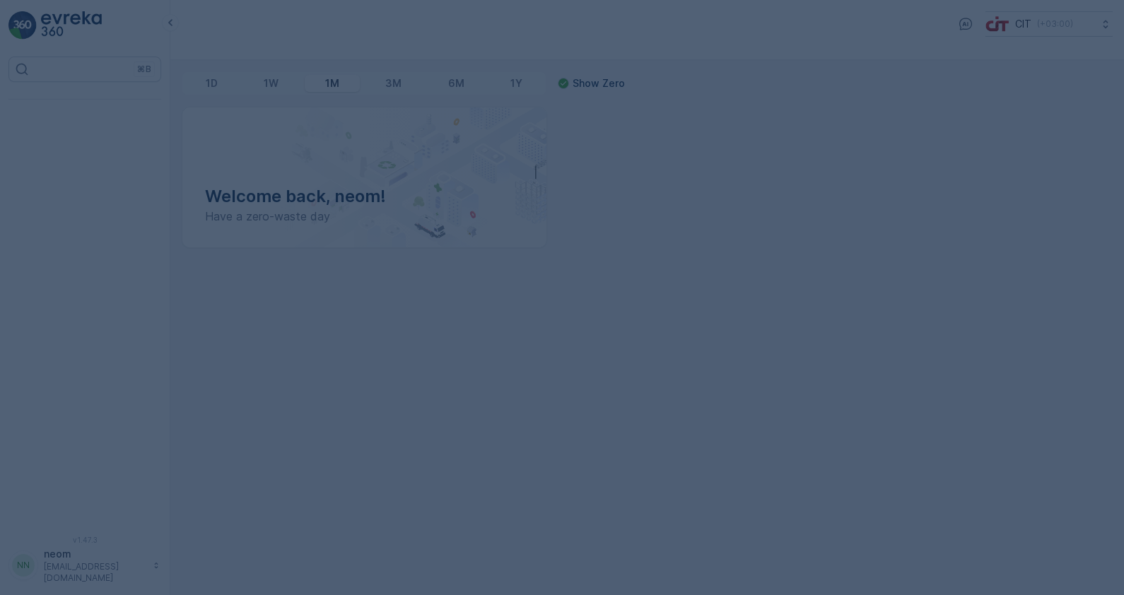
click at [255, 38] on div "CIT ( +03:00 )" at bounding box center [647, 30] width 954 height 60
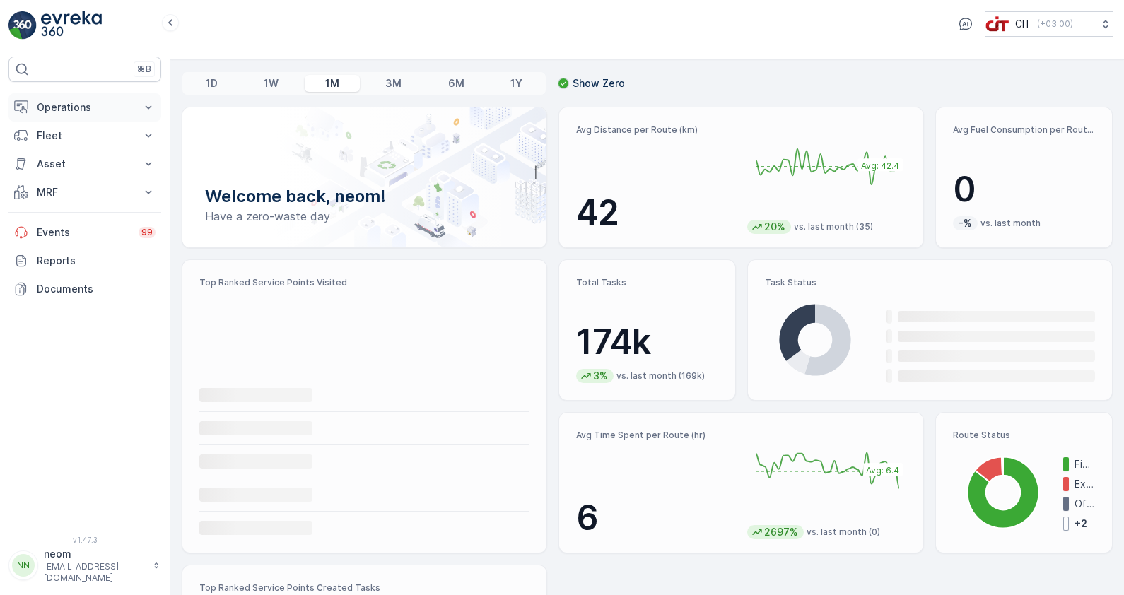
click at [71, 111] on p "Operations" at bounding box center [85, 107] width 96 height 14
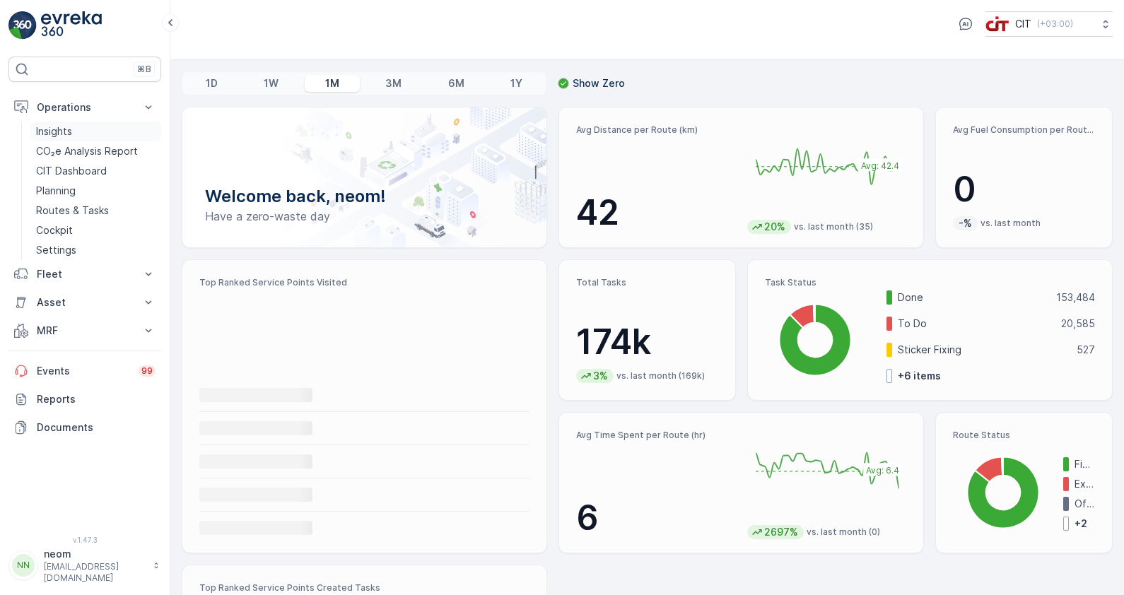
click at [71, 139] on link "Insights" at bounding box center [95, 132] width 131 height 20
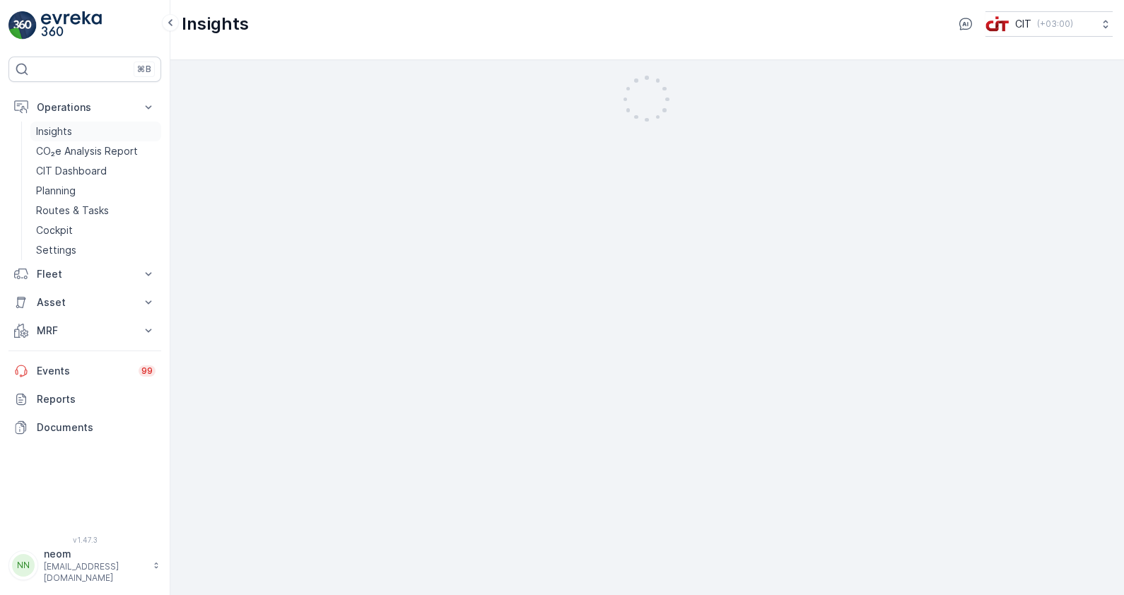
click at [71, 129] on p "Insights" at bounding box center [54, 131] width 36 height 14
click at [69, 131] on p "Insights" at bounding box center [54, 131] width 36 height 14
click at [71, 127] on p "Insights" at bounding box center [54, 131] width 36 height 14
click at [60, 279] on p "Fleet" at bounding box center [85, 274] width 96 height 14
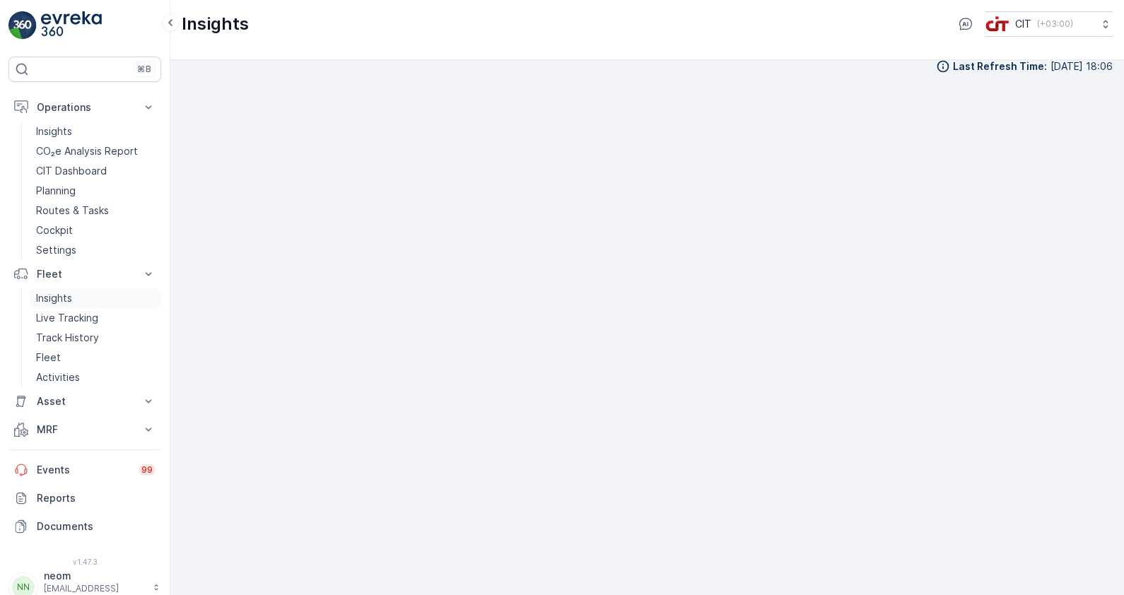
click at [57, 297] on p "Insights" at bounding box center [54, 298] width 36 height 14
click at [48, 274] on p "Fleet" at bounding box center [85, 274] width 96 height 14
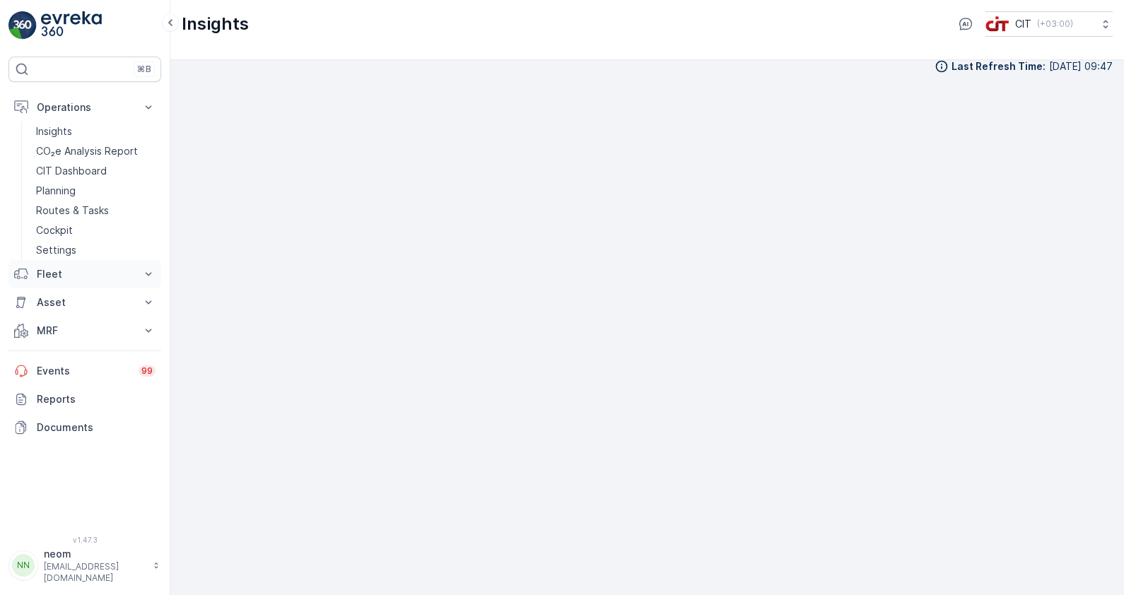
click at [57, 271] on p "Fleet" at bounding box center [85, 274] width 96 height 14
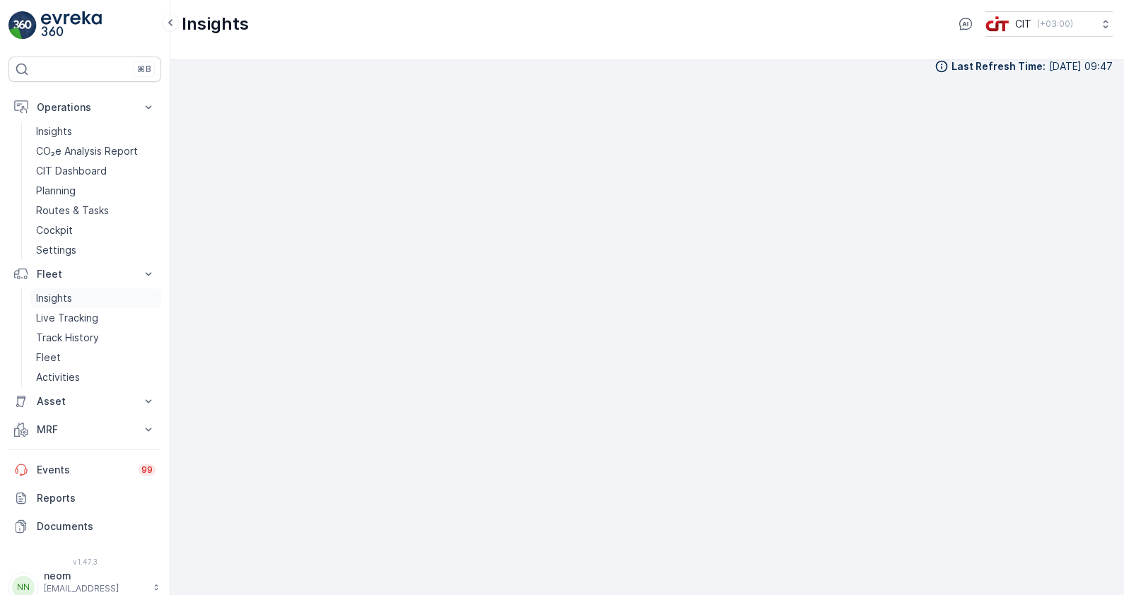
click at [47, 297] on p "Insights" at bounding box center [54, 298] width 36 height 14
